Goal: Check status: Check status

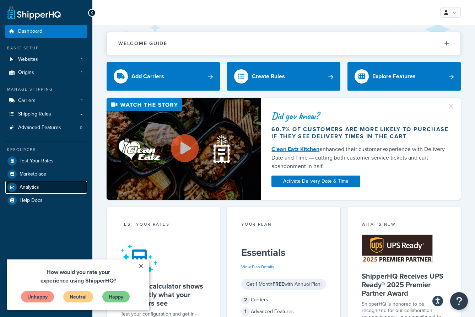
click at [36, 185] on span "Analytics" at bounding box center [30, 188] width 20 height 6
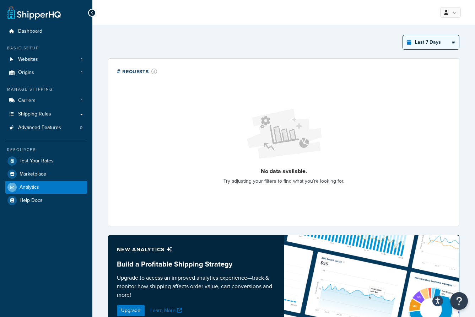
select select "last_3_months"
click option "Last 3 Months" at bounding box center [0, 0] width 0 height 0
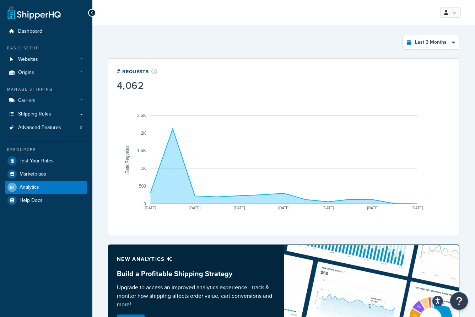
click at [396, 199] on rect "A chart." at bounding box center [283, 159] width 267 height 89
click at [44, 62] on link "Websites 1" at bounding box center [46, 59] width 82 height 13
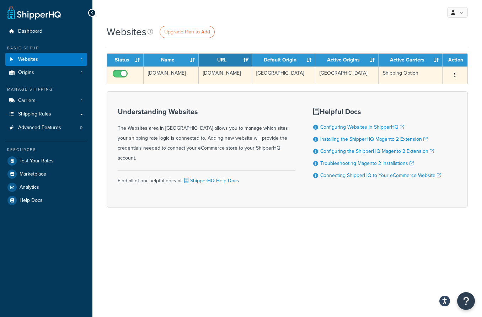
click at [210, 76] on td "[DOMAIN_NAME]" at bounding box center [225, 74] width 53 height 17
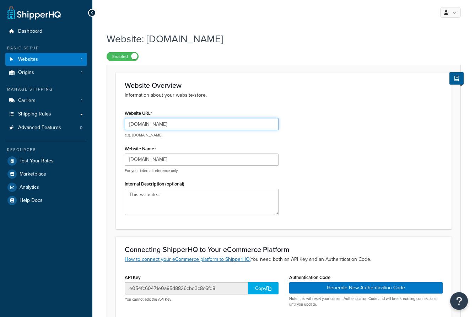
click at [170, 124] on input "[DOMAIN_NAME]" at bounding box center [202, 124] width 154 height 12
click at [170, 124] on input "jacksgardenstore.com" at bounding box center [202, 124] width 154 height 12
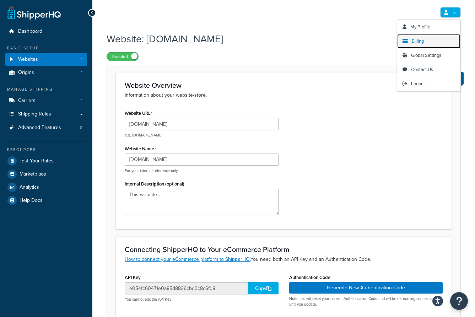
click at [424, 38] on link "Billing" at bounding box center [429, 41] width 63 height 14
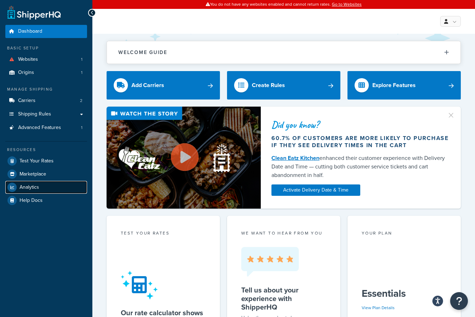
click at [34, 185] on span "Analytics" at bounding box center [30, 188] width 20 height 6
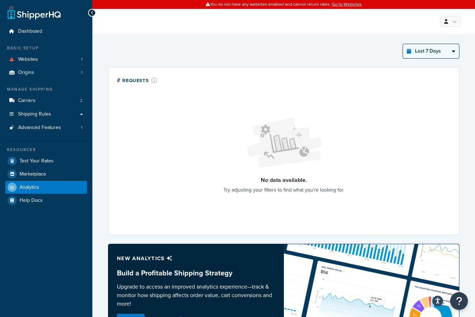
click option "Last 30 Days" at bounding box center [0, 0] width 0 height 0
select select "last_3_months"
click option "Last 3 Months" at bounding box center [0, 0] width 0 height 0
